Goal: Task Accomplishment & Management: Manage account settings

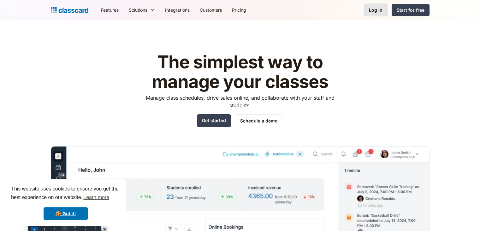
click at [382, 10] on div "Log in" at bounding box center [376, 10] width 14 height 7
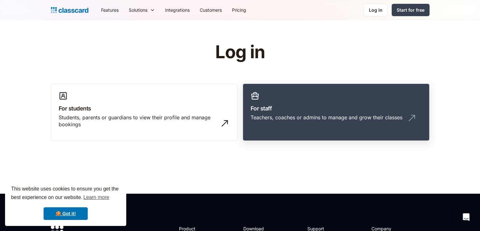
click at [312, 117] on div "Teachers, coaches or admins to manage and grow their classes" at bounding box center [327, 117] width 152 height 7
